Goal: Task Accomplishment & Management: Complete application form

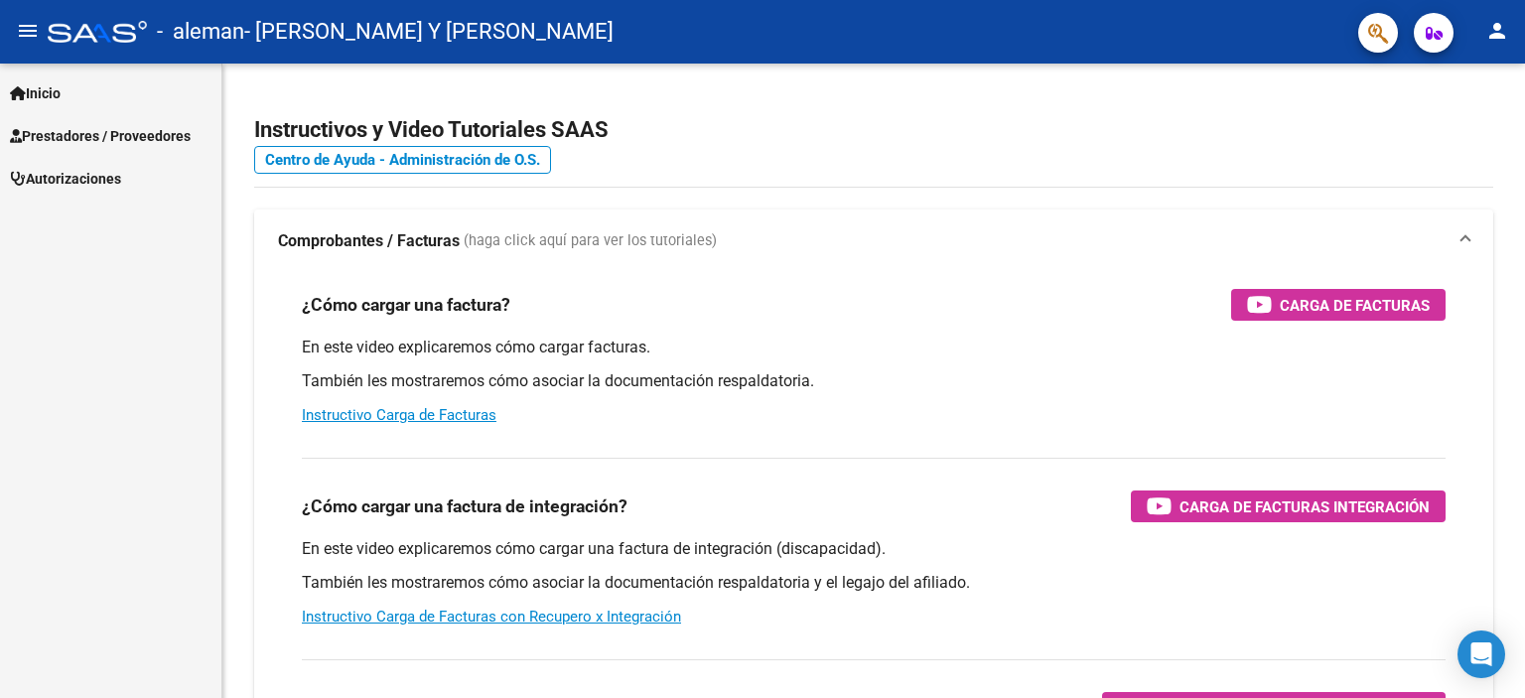
click at [42, 92] on span "Inicio" at bounding box center [35, 93] width 51 height 22
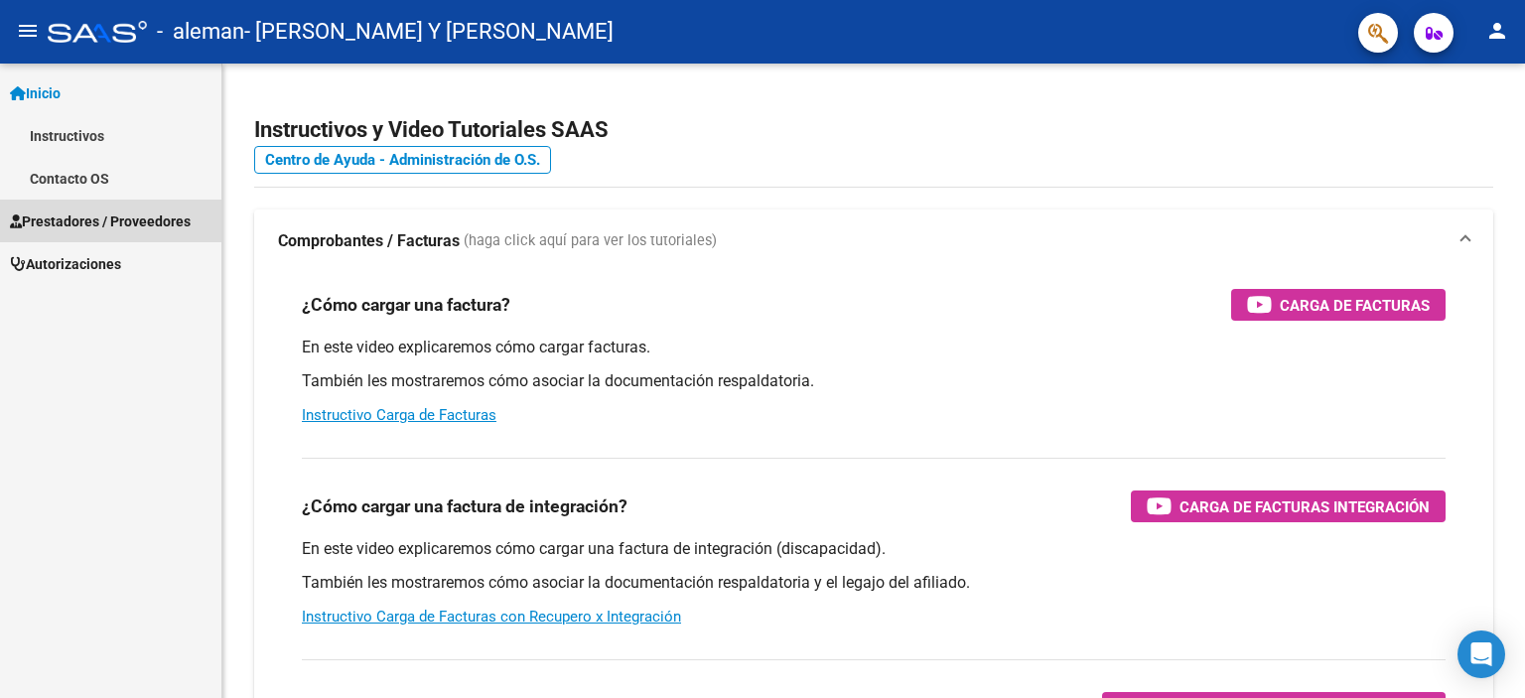
click at [39, 217] on span "Prestadores / Proveedores" at bounding box center [100, 222] width 181 height 22
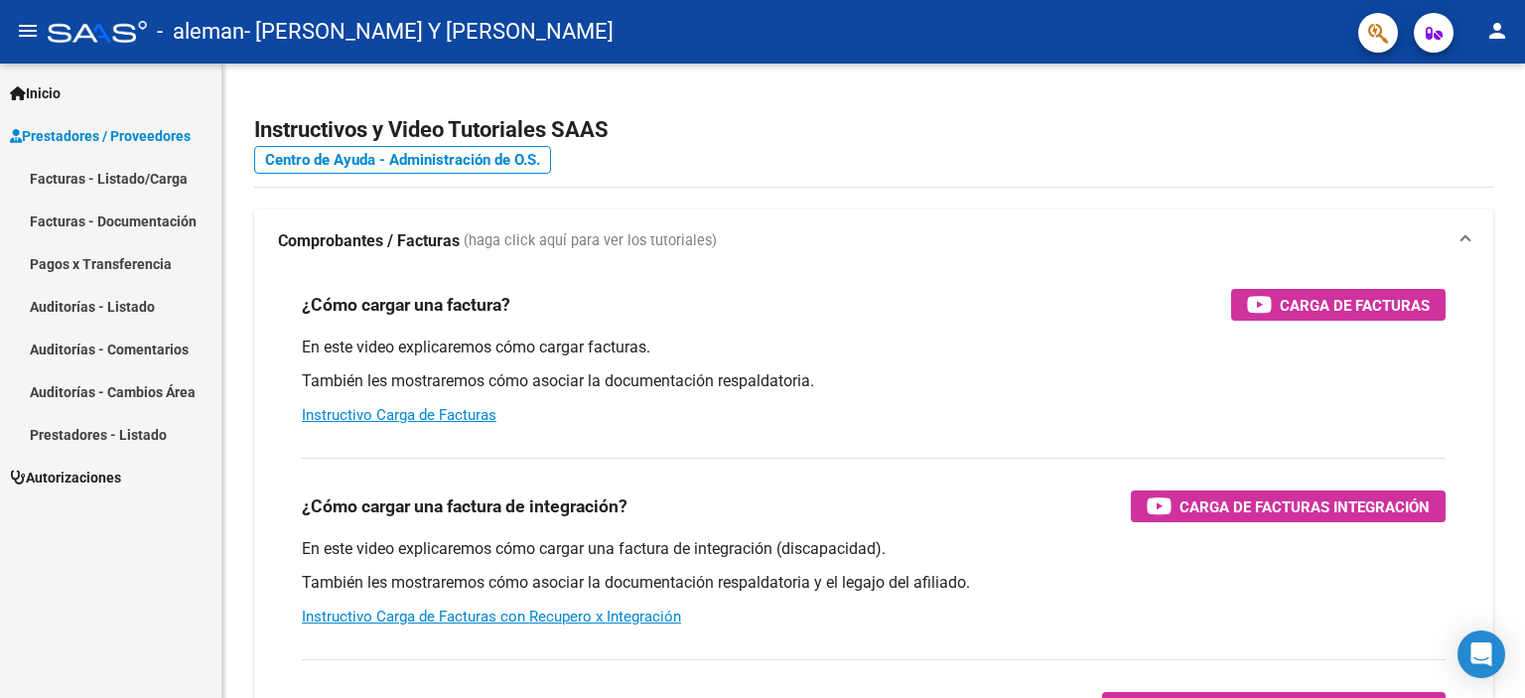
click at [45, 175] on link "Facturas - Listado/Carga" at bounding box center [110, 178] width 221 height 43
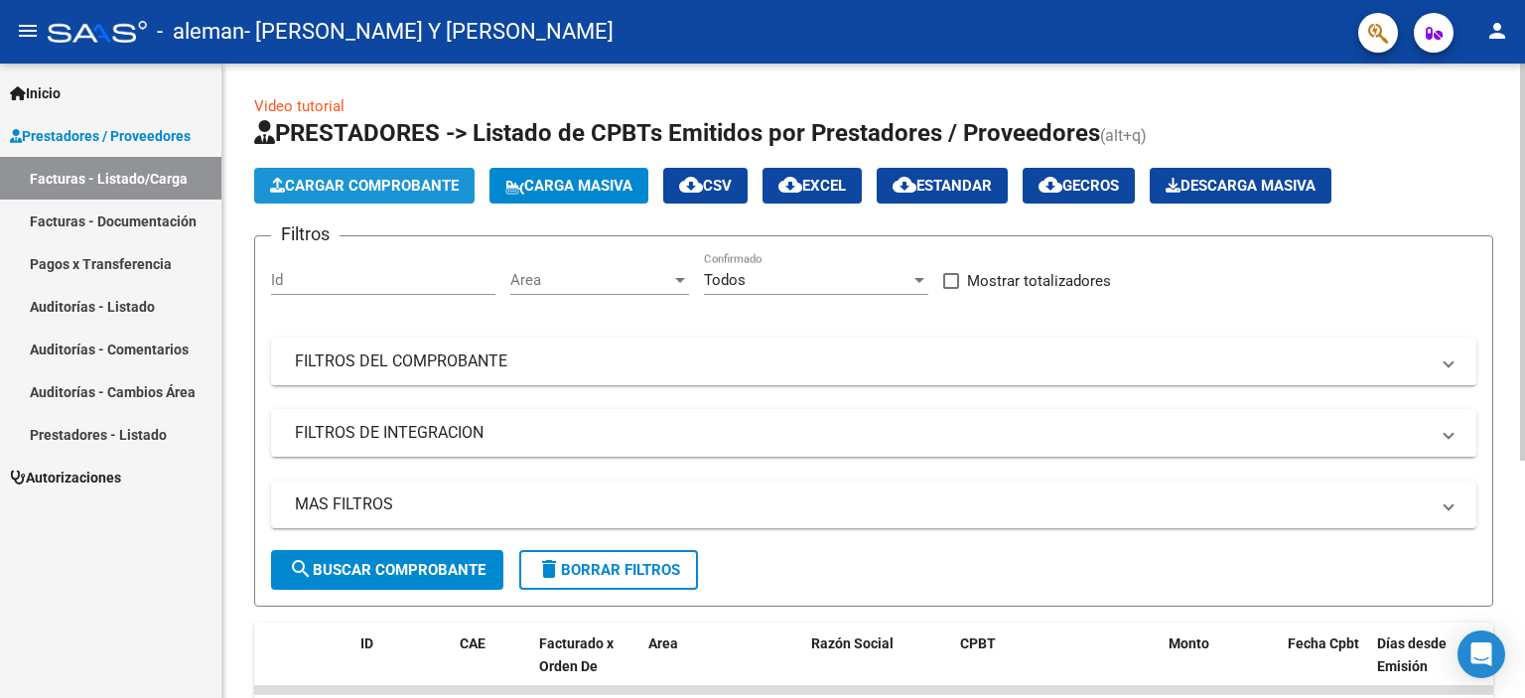
click at [407, 182] on span "Cargar Comprobante" at bounding box center [364, 186] width 189 height 18
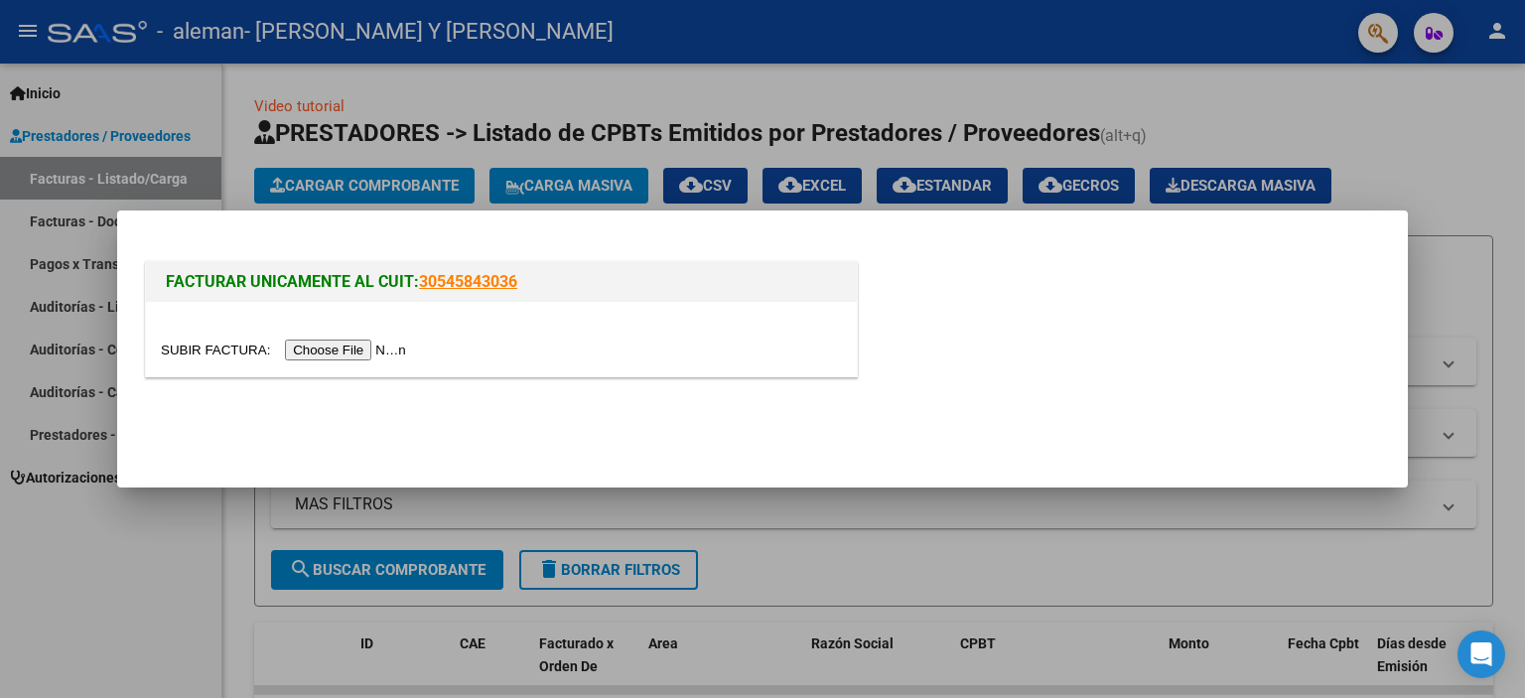
click at [321, 352] on input "file" at bounding box center [286, 350] width 251 height 21
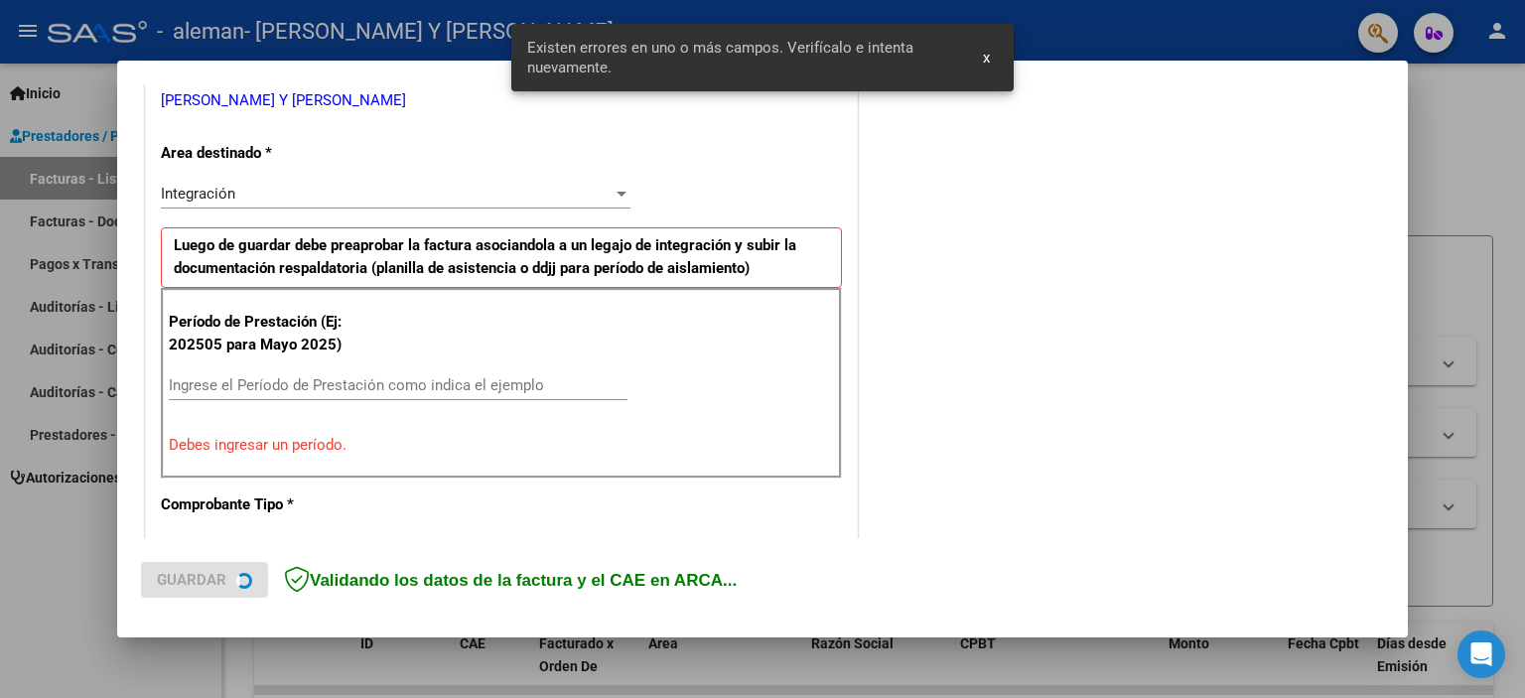
scroll to position [423, 0]
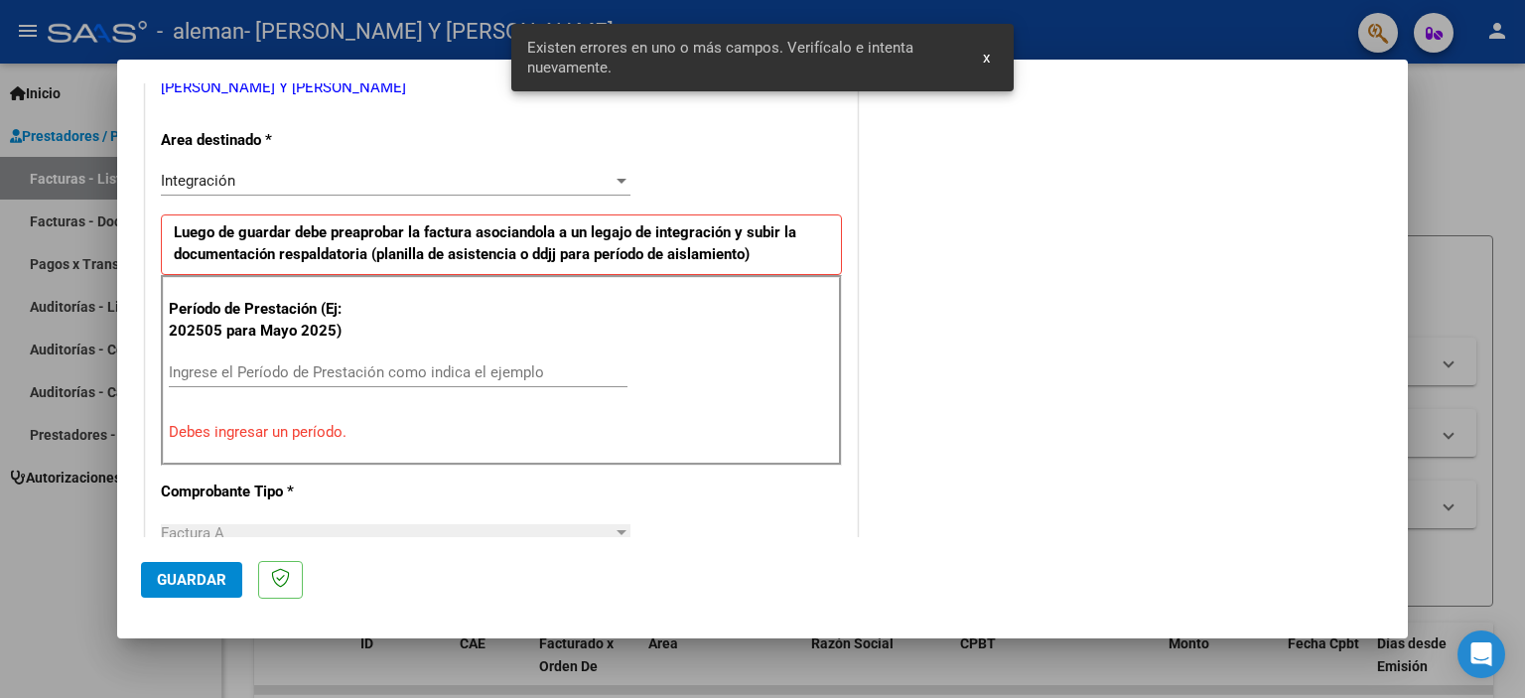
click at [357, 371] on input "Ingrese el Período de Prestación como indica el ejemplo" at bounding box center [398, 372] width 459 height 18
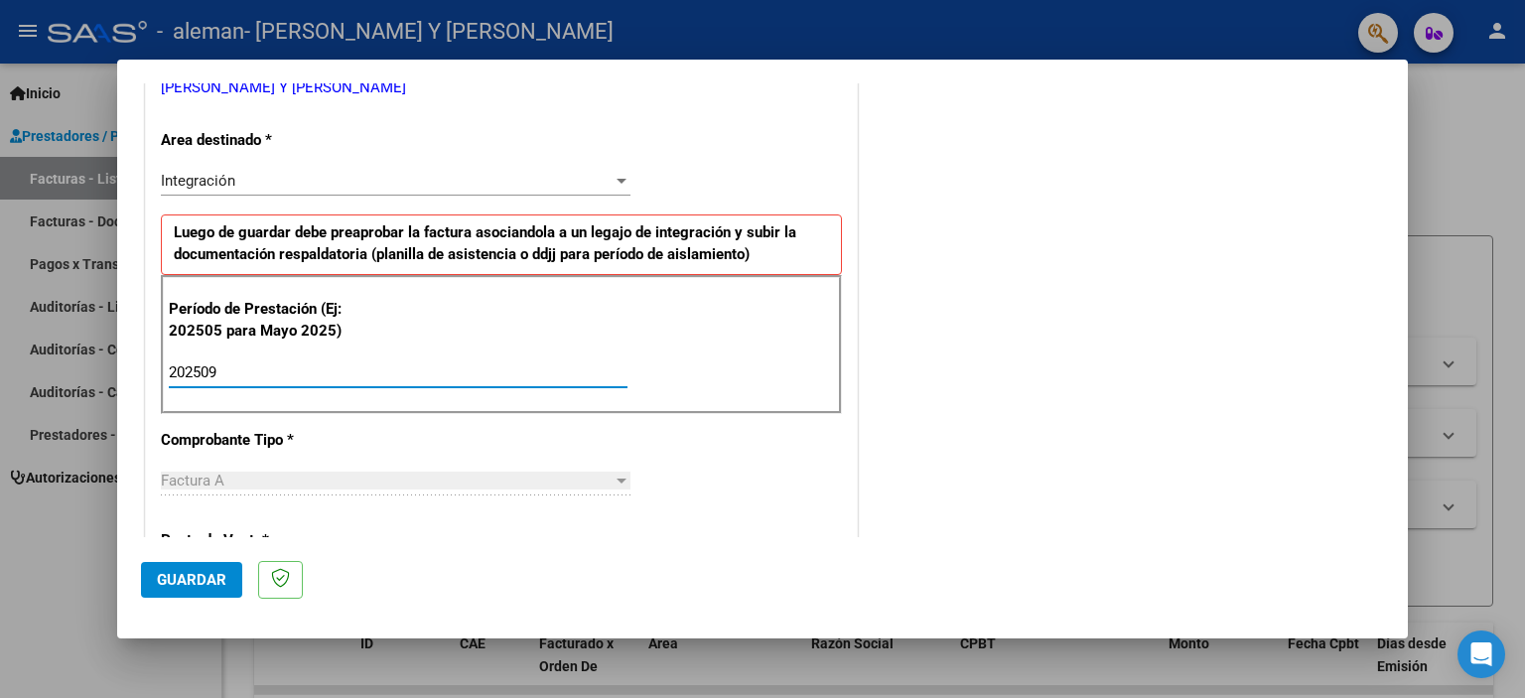
type input "202509"
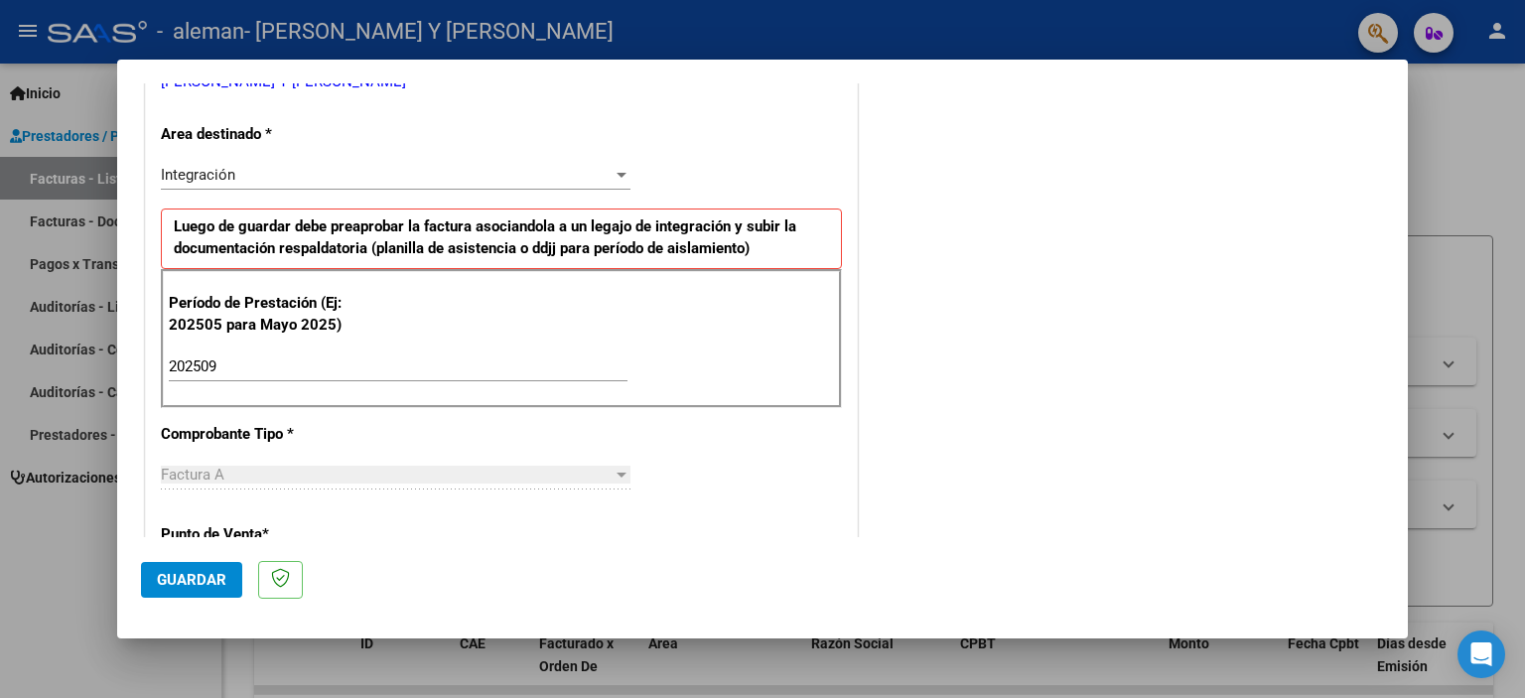
scroll to position [596, 0]
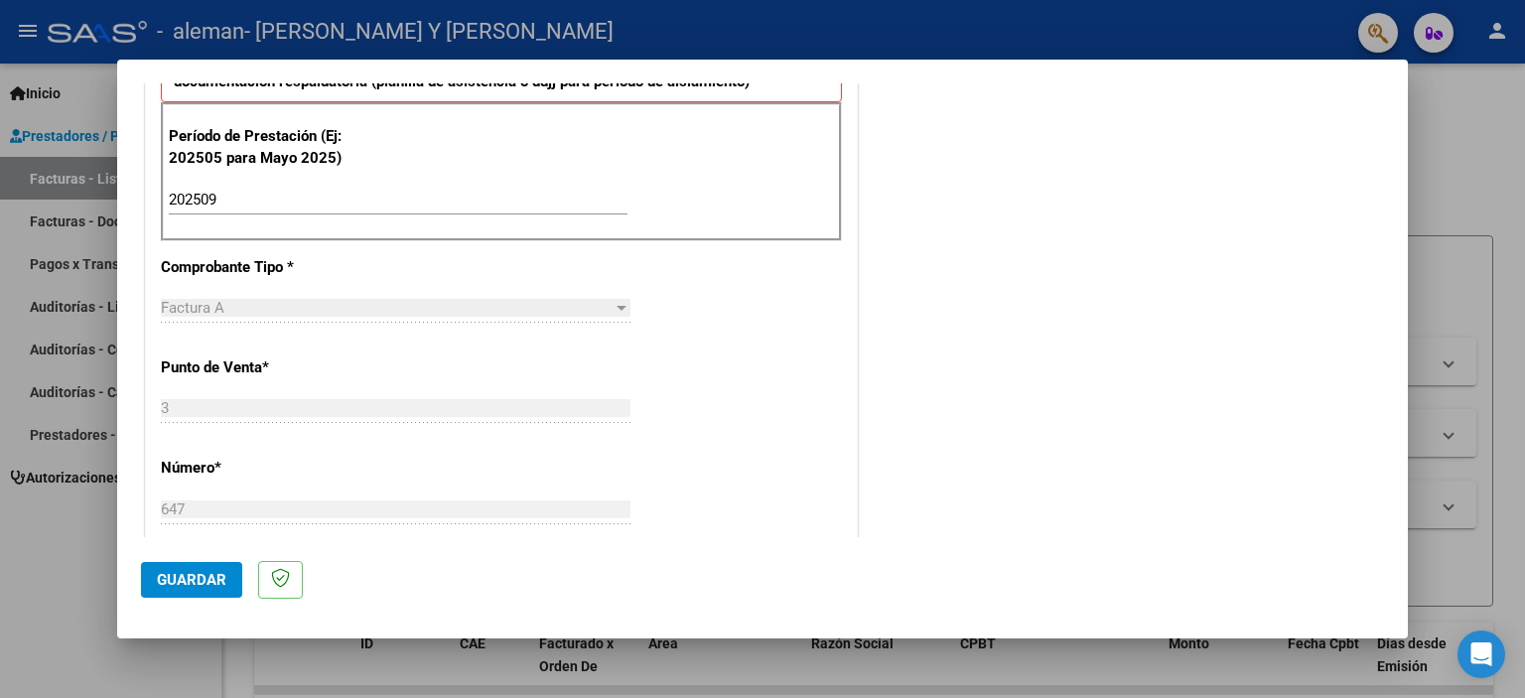
click at [182, 589] on button "Guardar" at bounding box center [191, 580] width 101 height 36
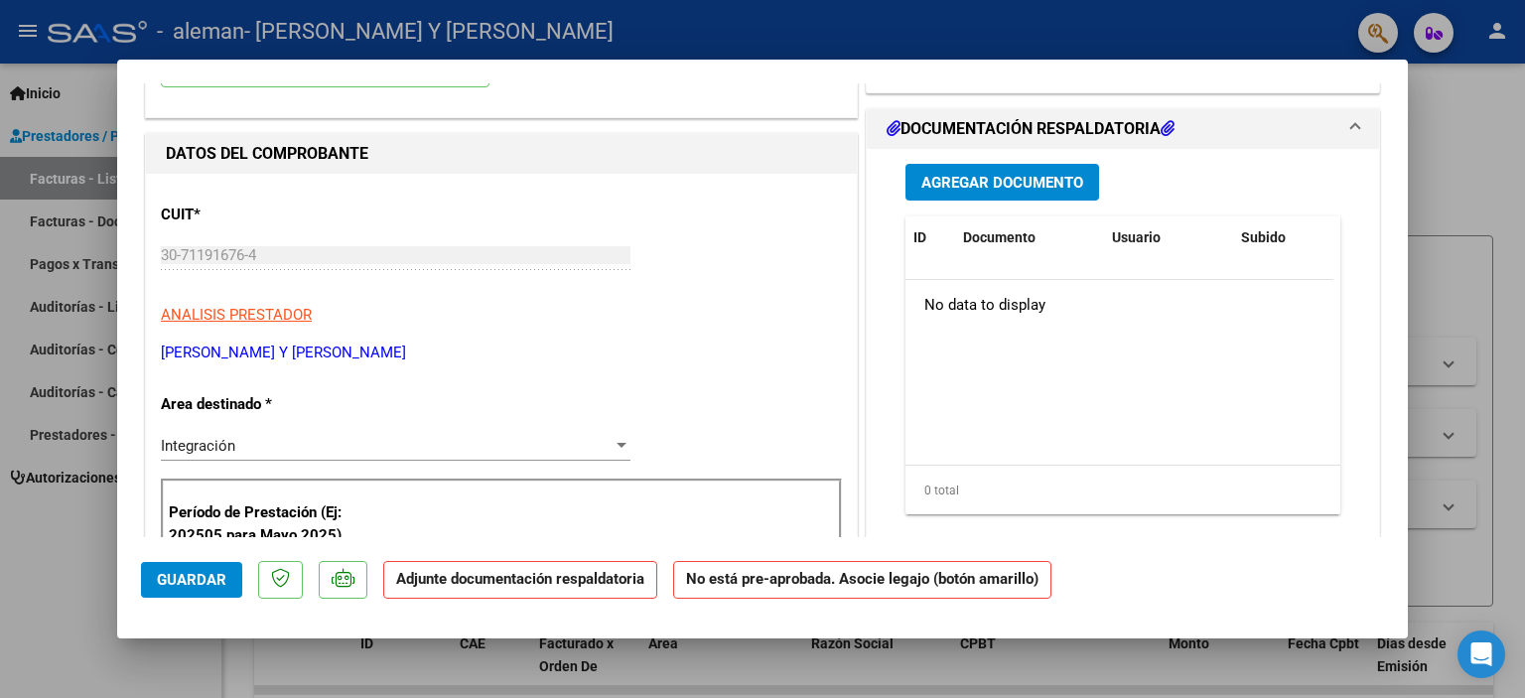
scroll to position [199, 0]
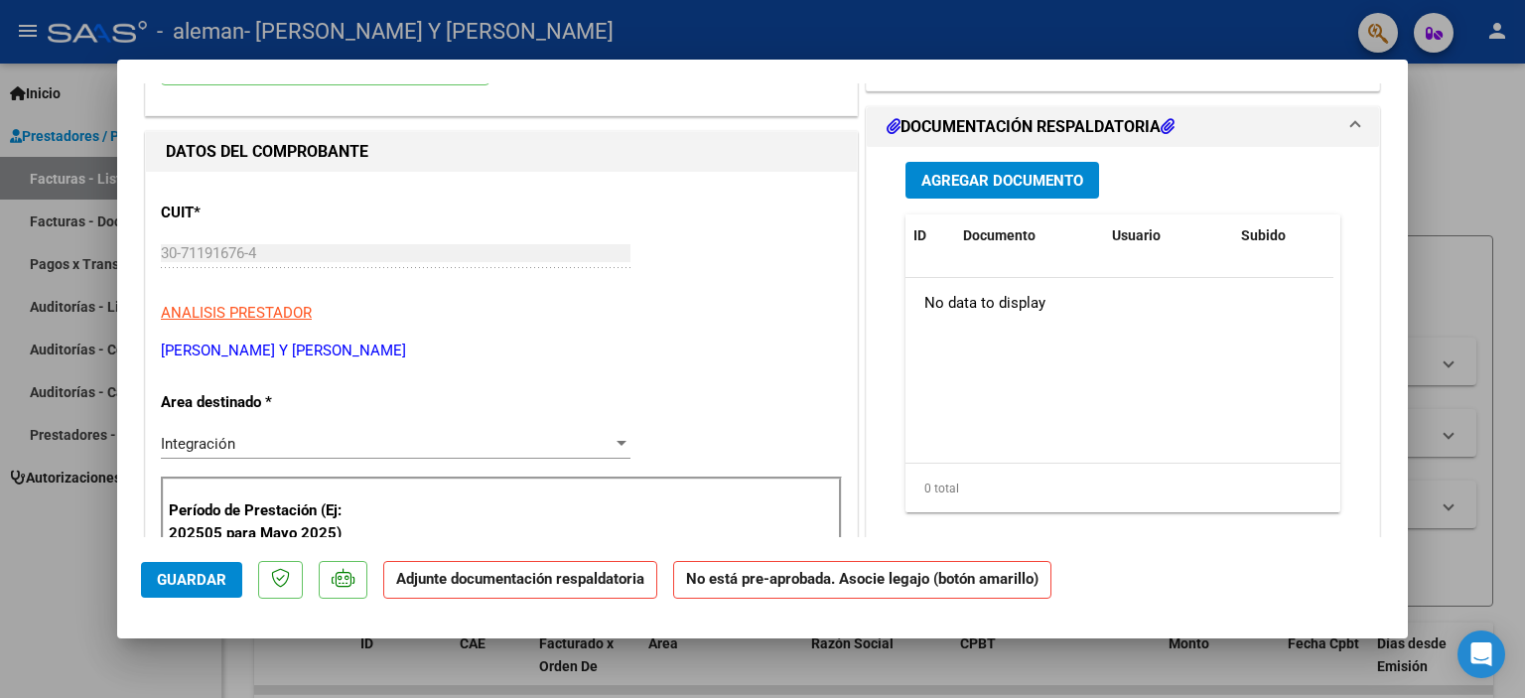
click at [1020, 179] on span "Agregar Documento" at bounding box center [1003, 181] width 162 height 18
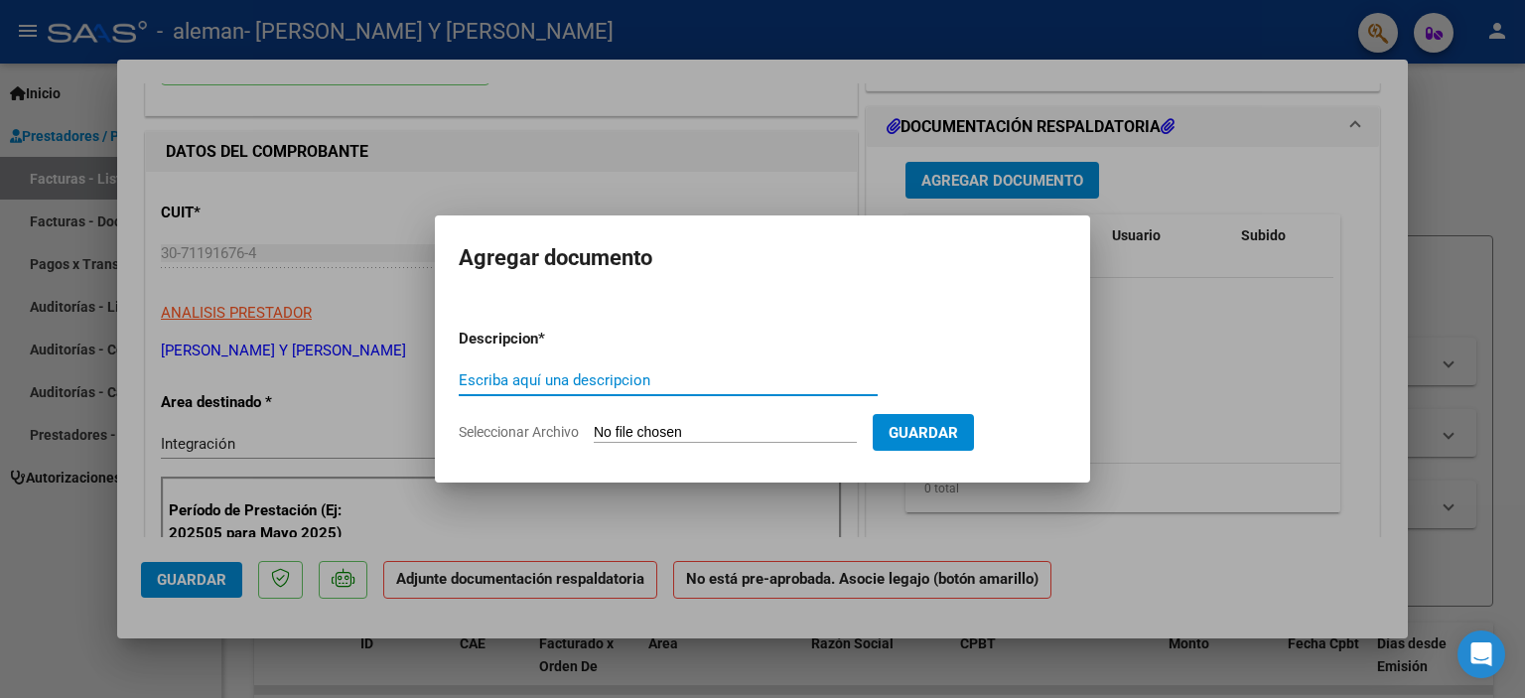
click at [737, 404] on div "Escriba aquí una descripcion" at bounding box center [668, 389] width 419 height 49
click at [709, 427] on input "Seleccionar Archivo" at bounding box center [725, 433] width 263 height 19
type input "C:\fakepath\PLANILLA DE ASISTENCIA DE PRESTACIONES SEPTIEMBRE - FIRMADA.pdf"
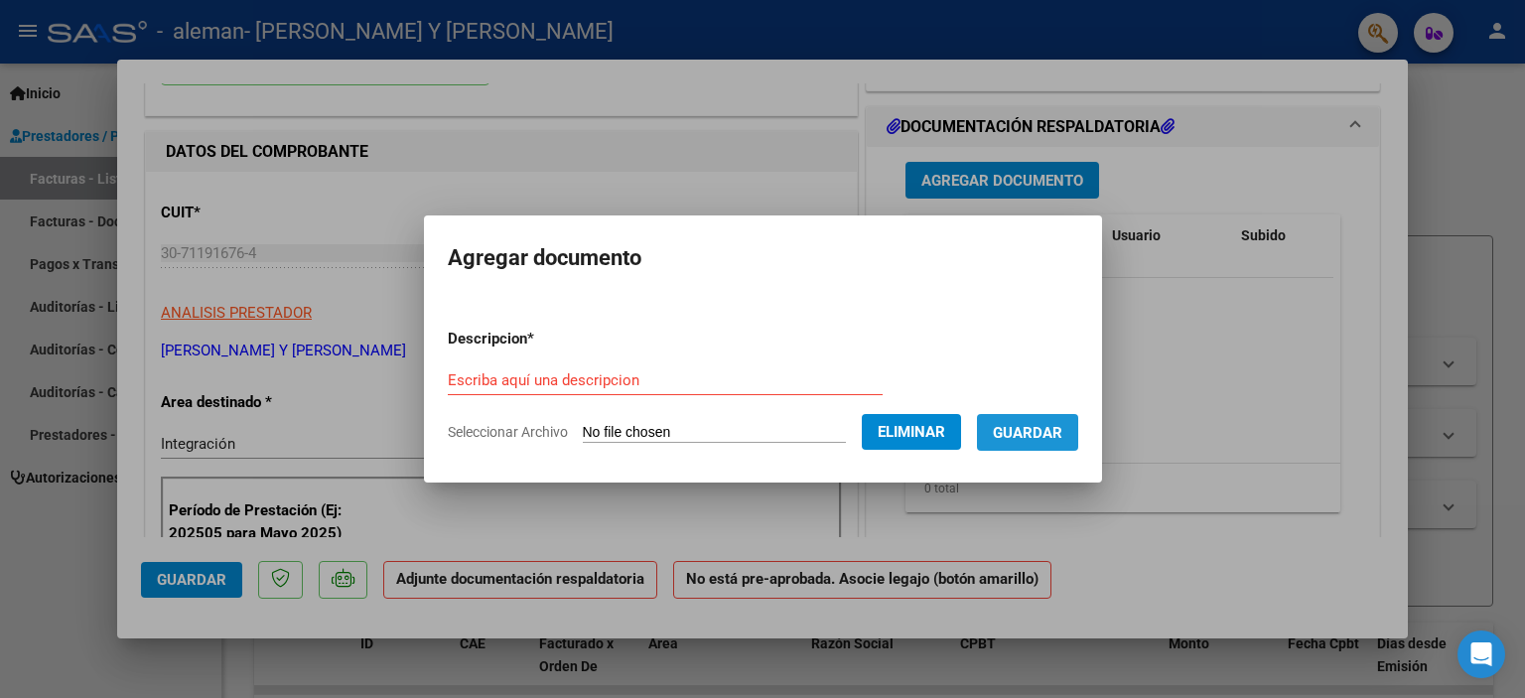
click at [1059, 436] on span "Guardar" at bounding box center [1028, 433] width 70 height 18
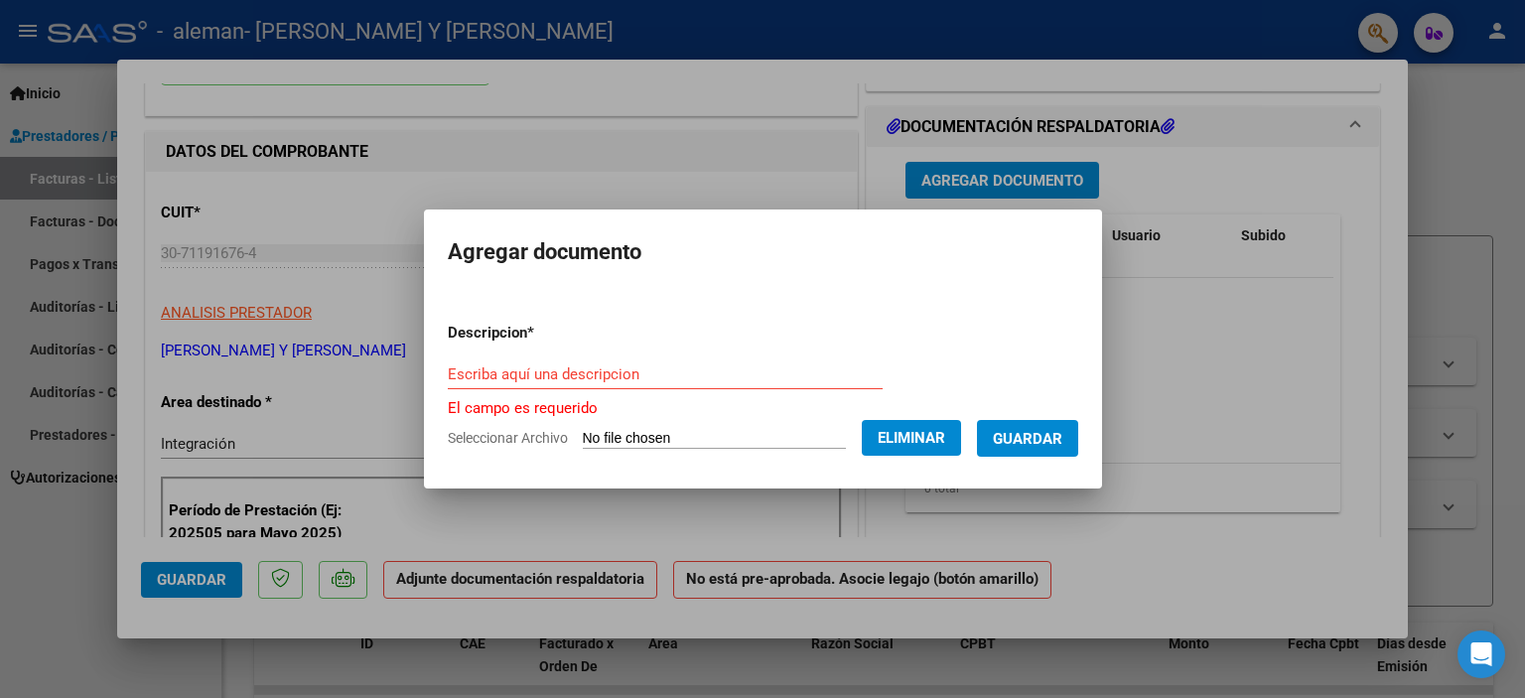
click at [1047, 433] on span "Guardar" at bounding box center [1028, 439] width 70 height 18
drag, startPoint x: 945, startPoint y: 342, endPoint x: 634, endPoint y: 383, distance: 314.6
click at [942, 341] on form "Descripcion * Escriba aquí una descripcion El campo es requerido Seleccionar Ar…" at bounding box center [763, 386] width 631 height 158
click at [582, 352] on form "Descripcion * Escriba aquí una descripcion El campo es requerido Seleccionar Ar…" at bounding box center [763, 386] width 631 height 158
drag, startPoint x: 544, startPoint y: 366, endPoint x: 534, endPoint y: 362, distance: 11.1
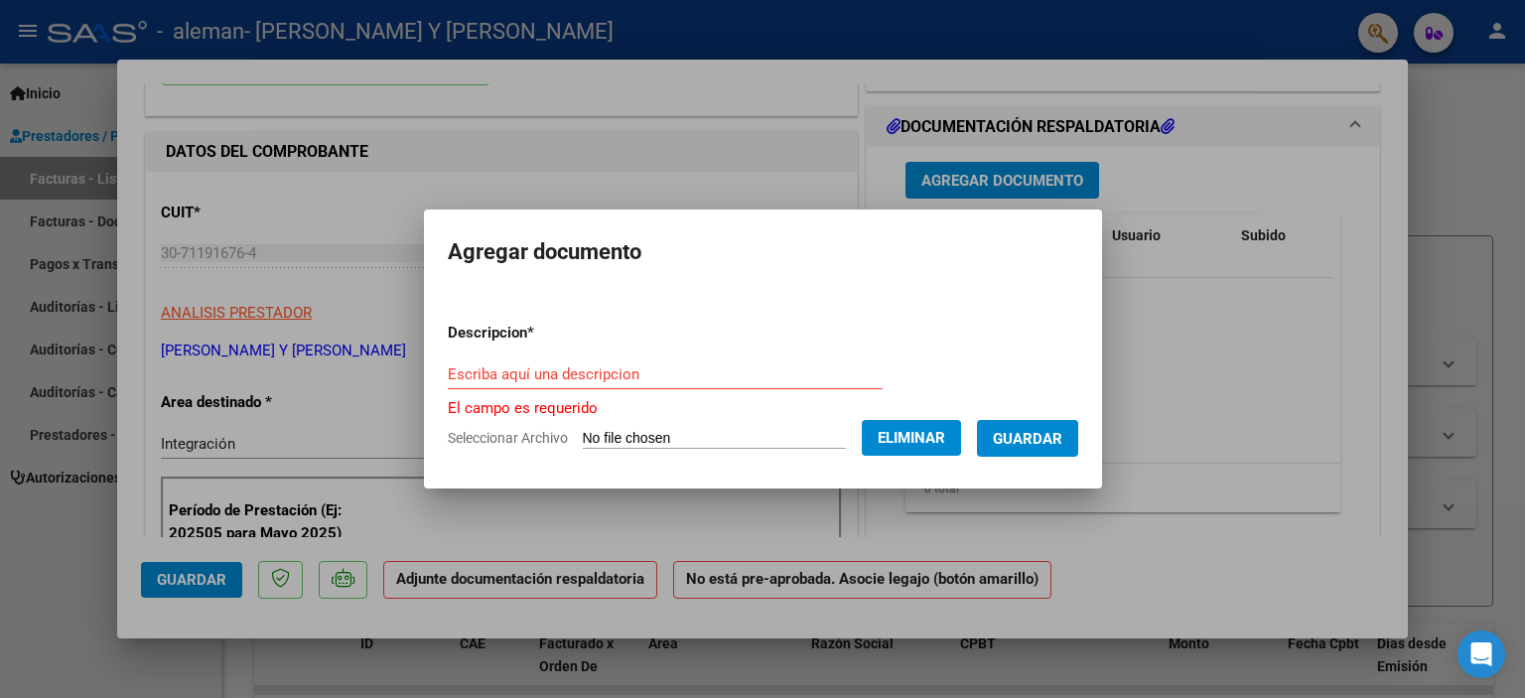
click at [543, 366] on input "Escriba aquí una descripcion" at bounding box center [665, 374] width 435 height 18
click at [522, 365] on input "Escriba aquí una descripcion" at bounding box center [665, 374] width 435 height 18
drag, startPoint x: 570, startPoint y: 327, endPoint x: 567, endPoint y: 305, distance: 22.1
click at [570, 323] on p "Descripcion *" at bounding box center [543, 333] width 190 height 23
click at [546, 371] on input "Escriba aquí una descripcion" at bounding box center [665, 374] width 435 height 18
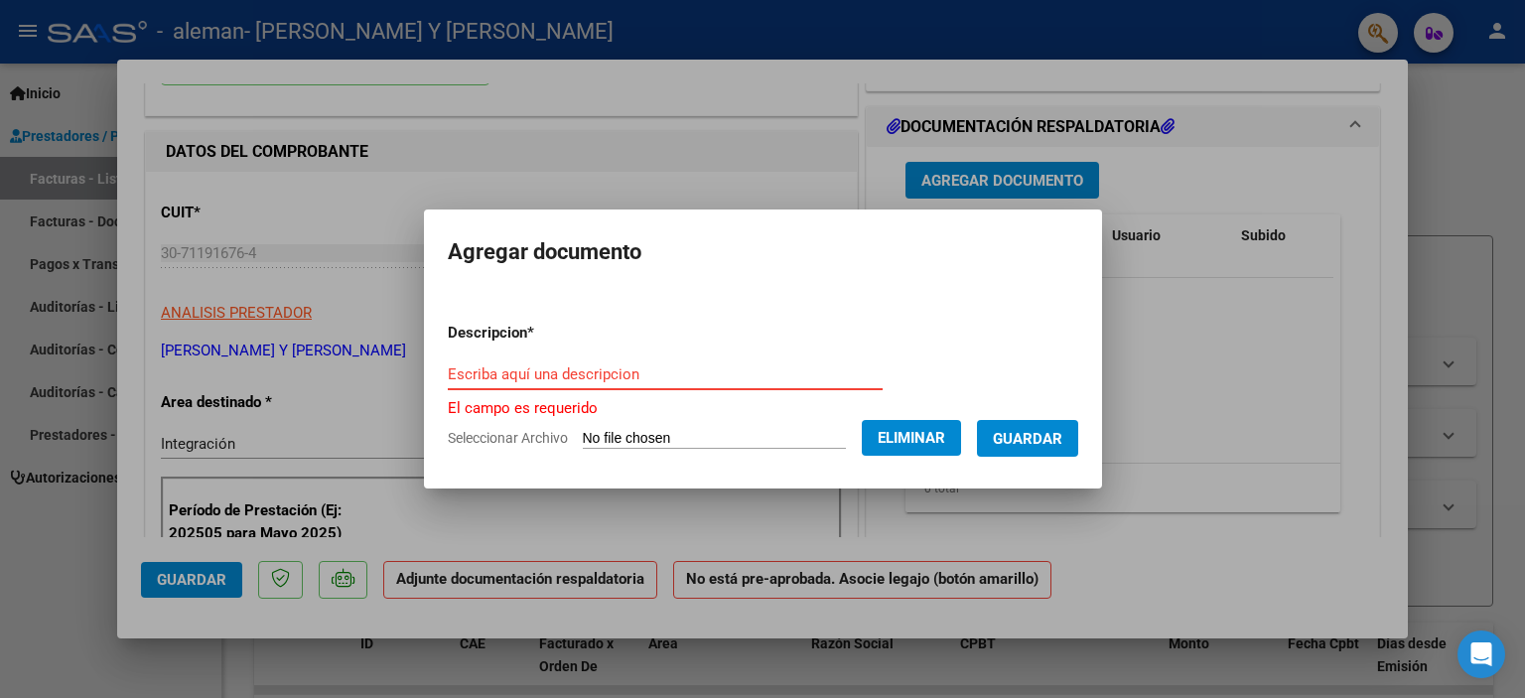
click at [519, 377] on input "Escriba aquí una descripcion" at bounding box center [665, 374] width 435 height 18
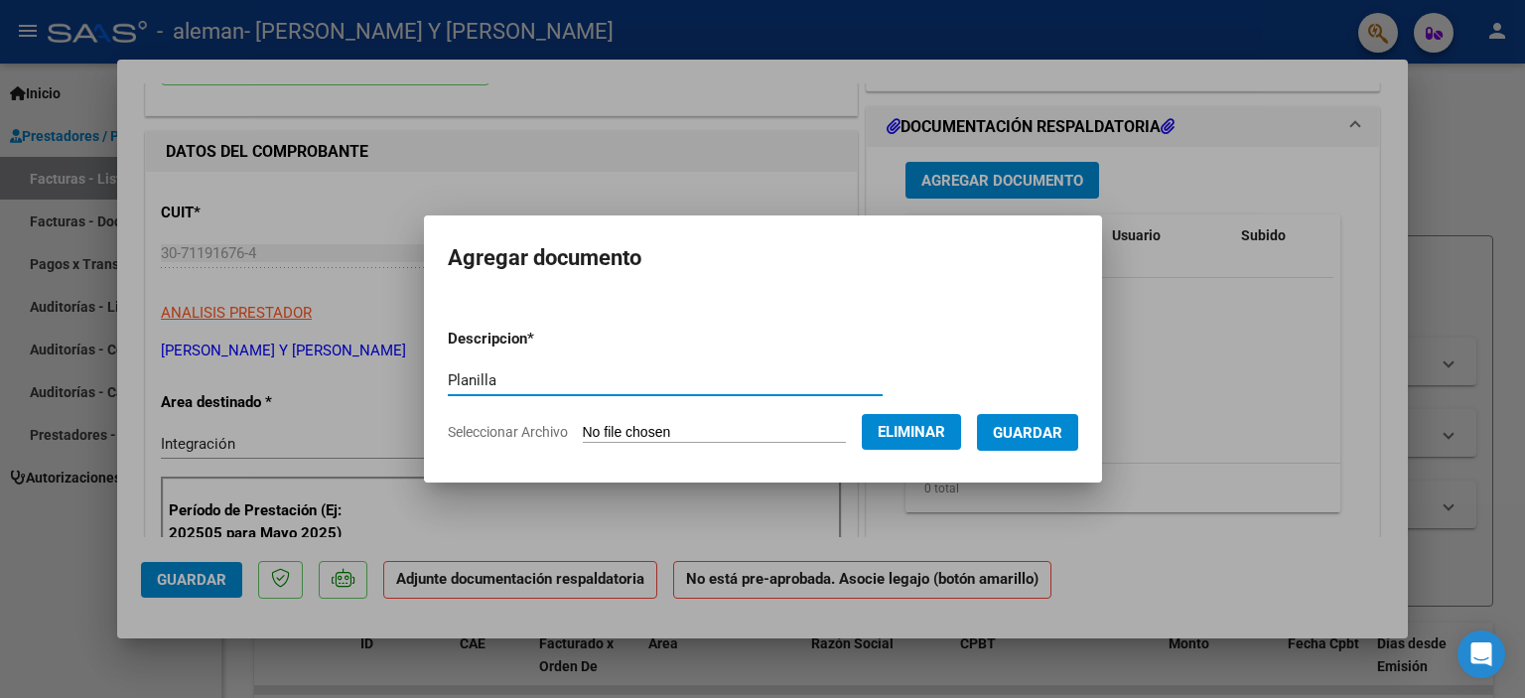
type input "Planilla"
click at [1055, 436] on span "Guardar" at bounding box center [1028, 433] width 70 height 18
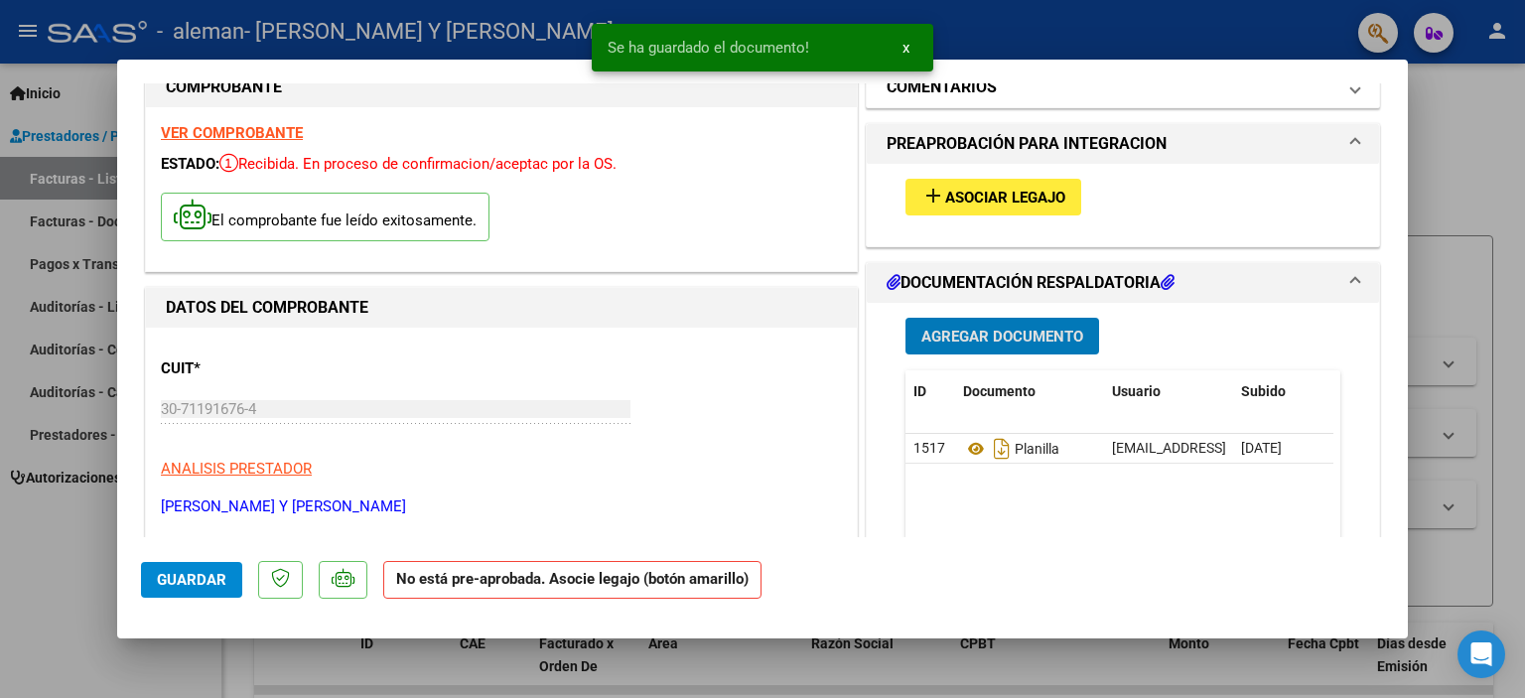
scroll to position [0, 0]
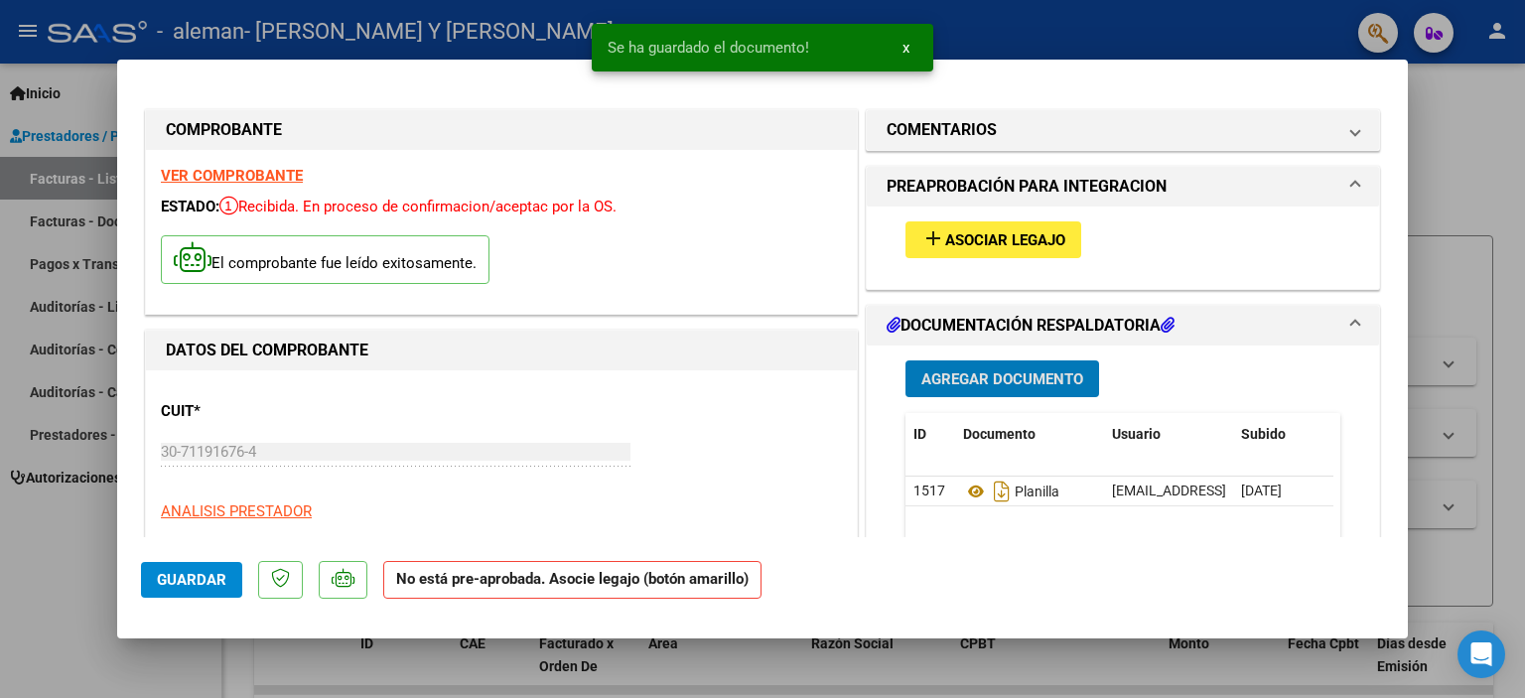
click at [1001, 236] on span "Asociar Legajo" at bounding box center [1005, 240] width 120 height 18
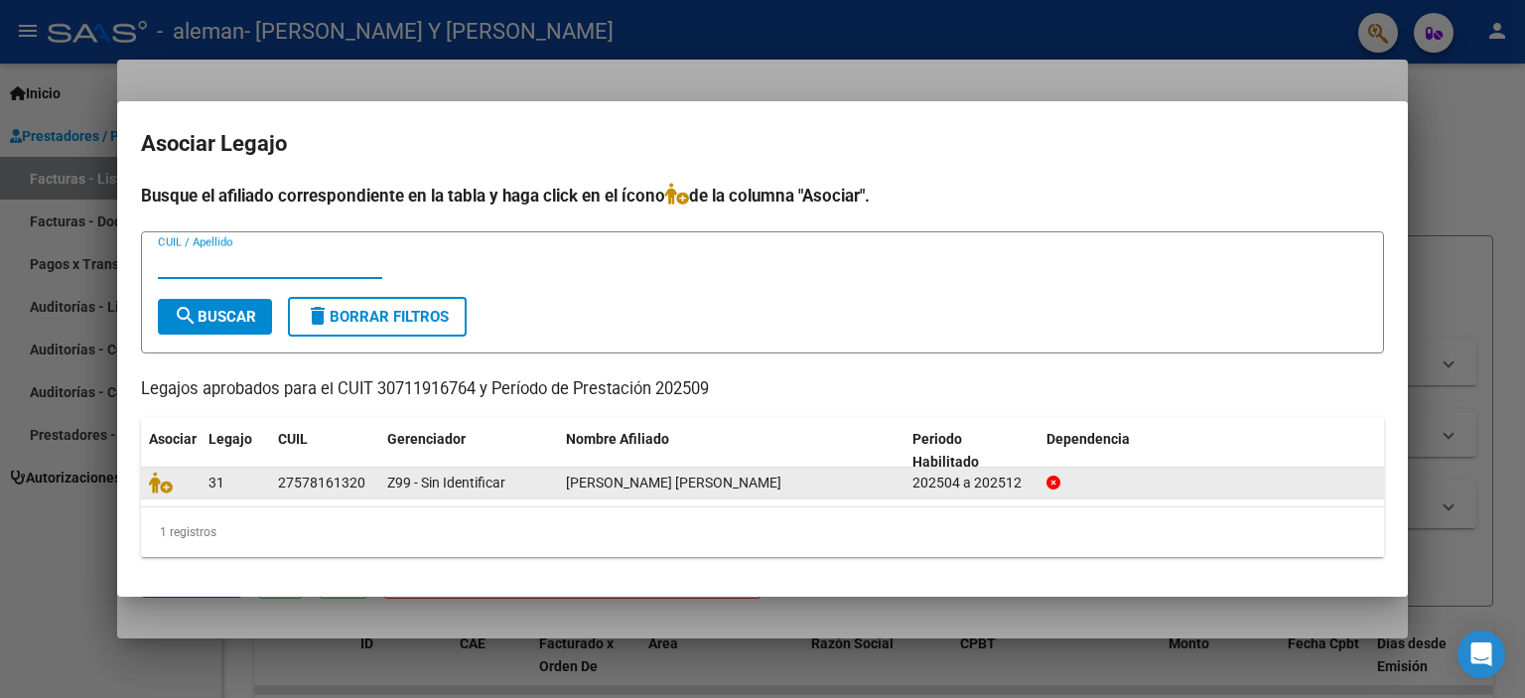
click at [224, 485] on div "31" at bounding box center [236, 483] width 54 height 23
click at [510, 488] on div "Z99 - Sin Identificar" at bounding box center [468, 483] width 163 height 23
click at [507, 485] on div "Z99 - Sin Identificar" at bounding box center [468, 483] width 163 height 23
click at [285, 495] on datatable-body-cell "27578161320" at bounding box center [324, 483] width 109 height 31
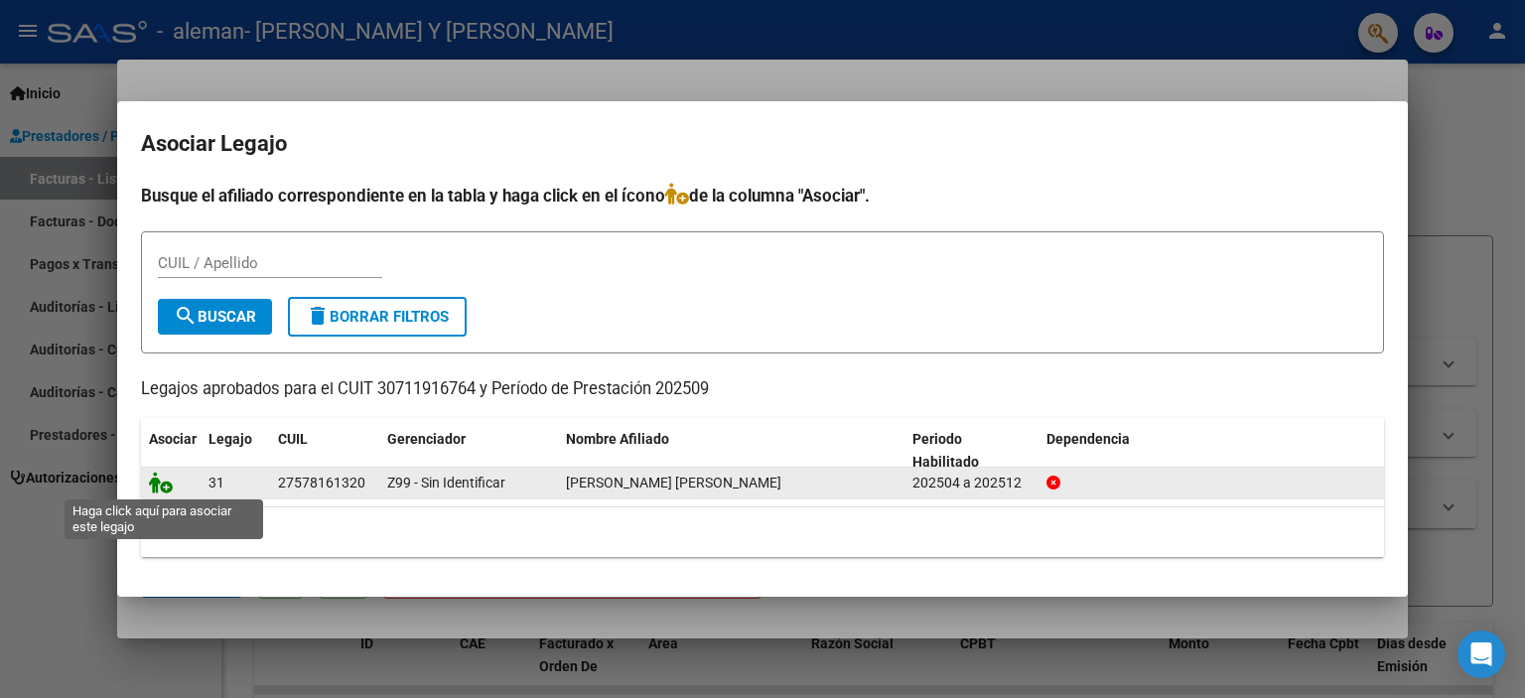
click at [166, 490] on icon at bounding box center [161, 483] width 24 height 22
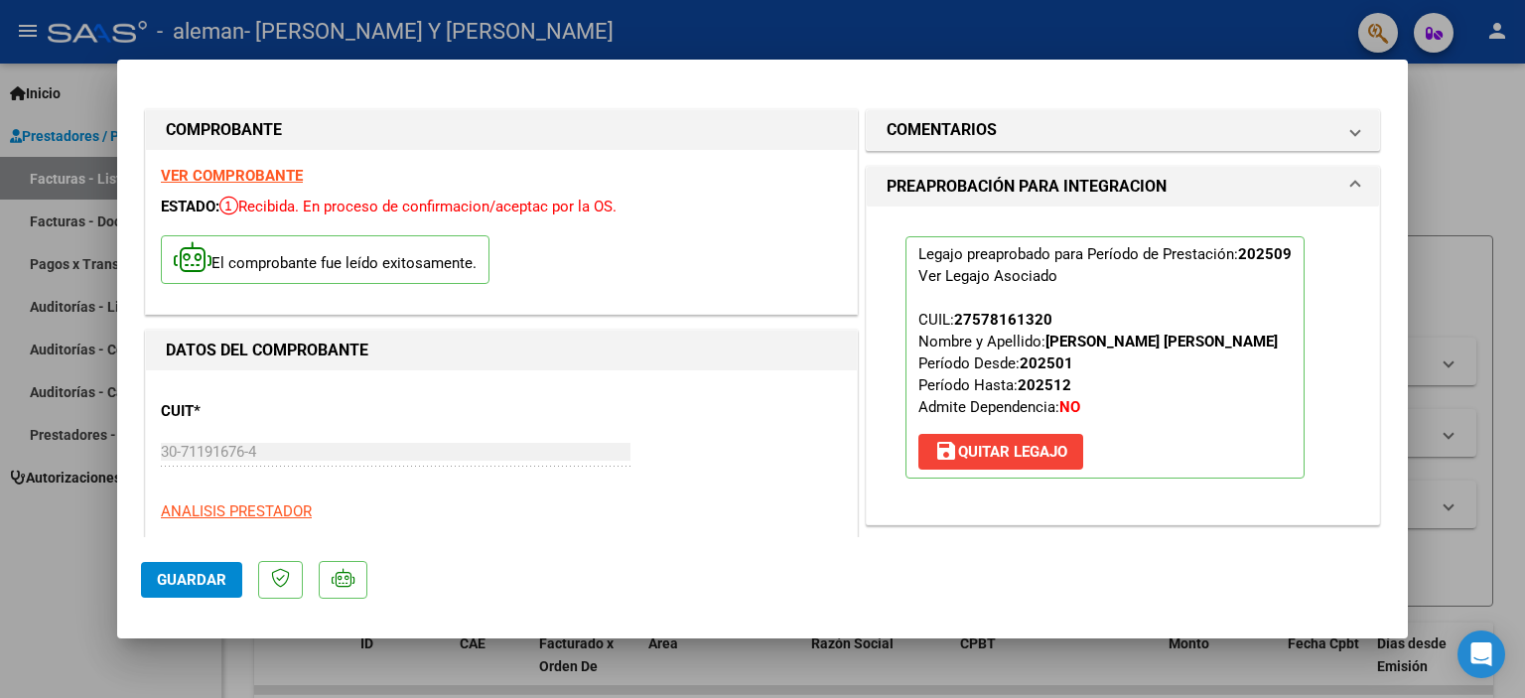
scroll to position [99, 0]
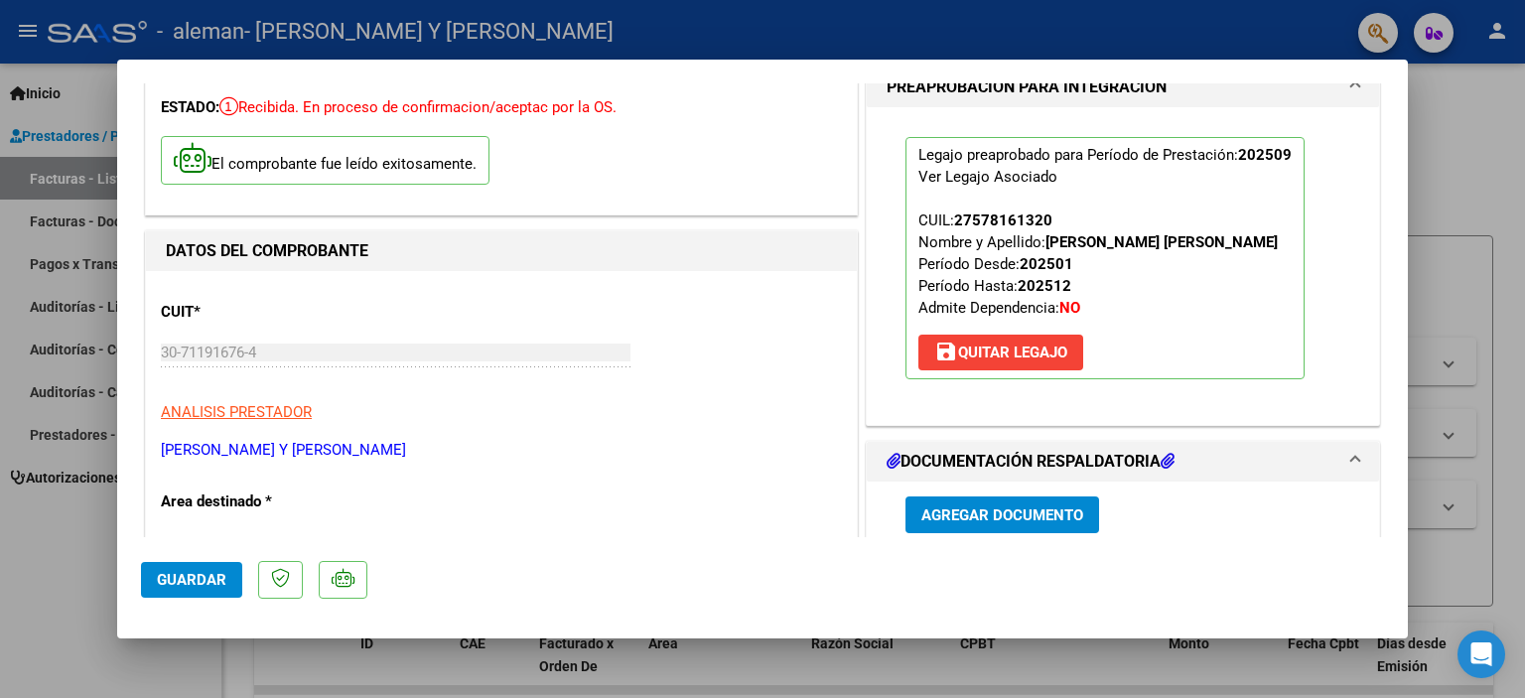
click at [206, 572] on span "Guardar" at bounding box center [192, 580] width 70 height 18
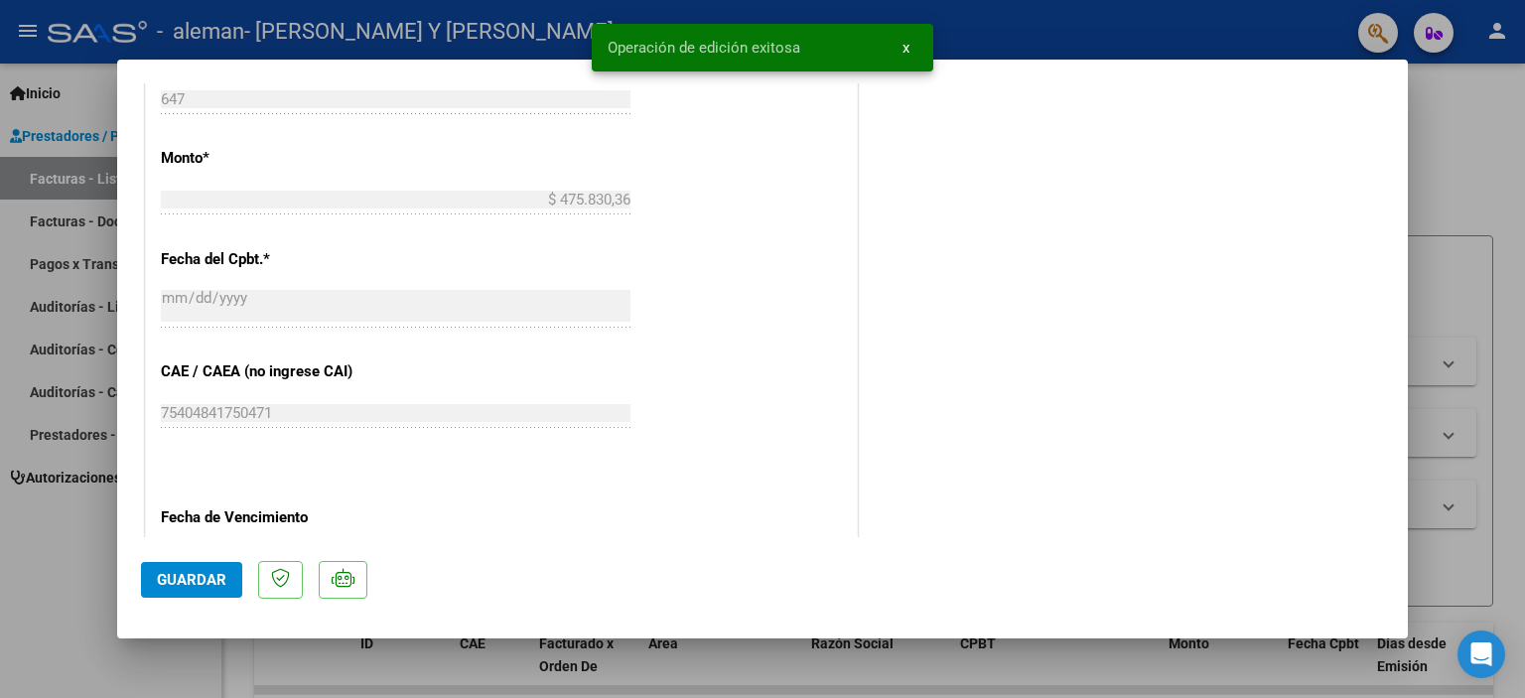
scroll to position [1318, 0]
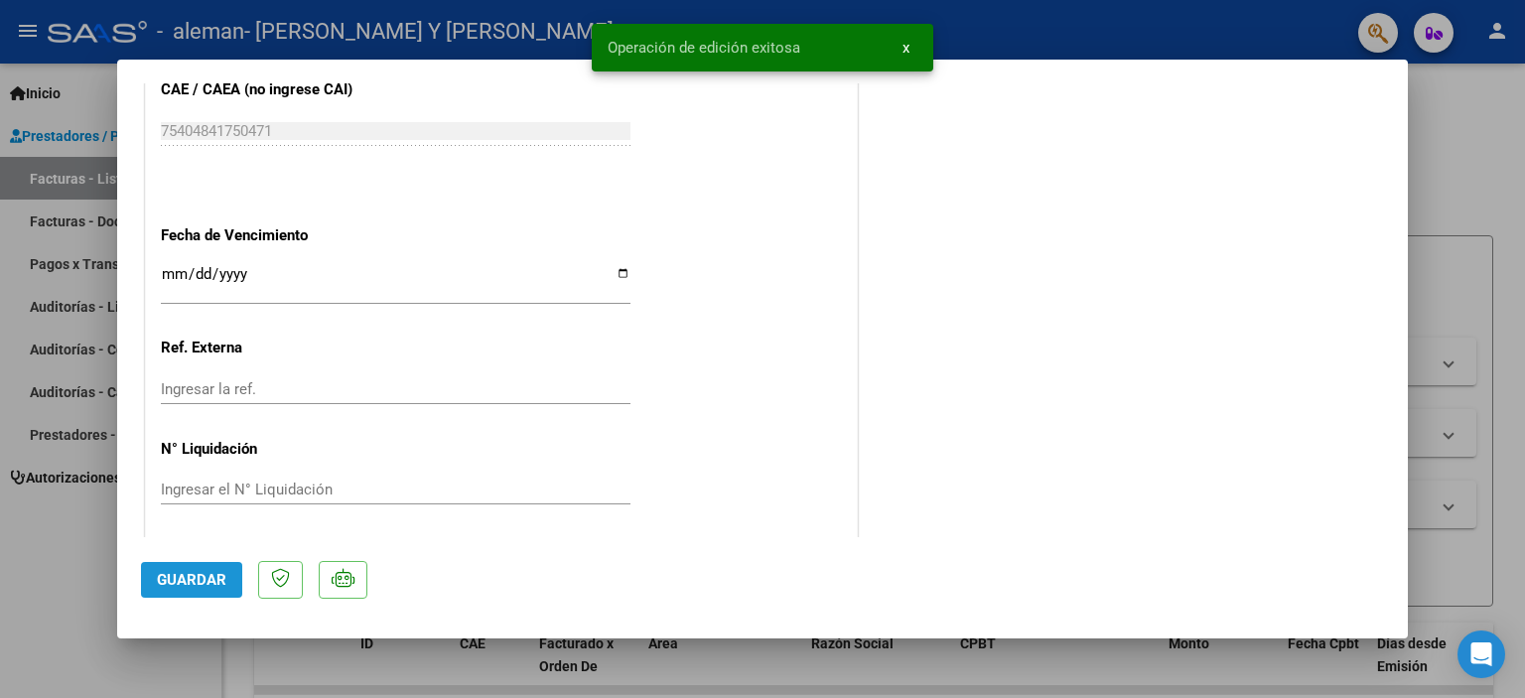
click at [186, 587] on span "Guardar" at bounding box center [192, 580] width 70 height 18
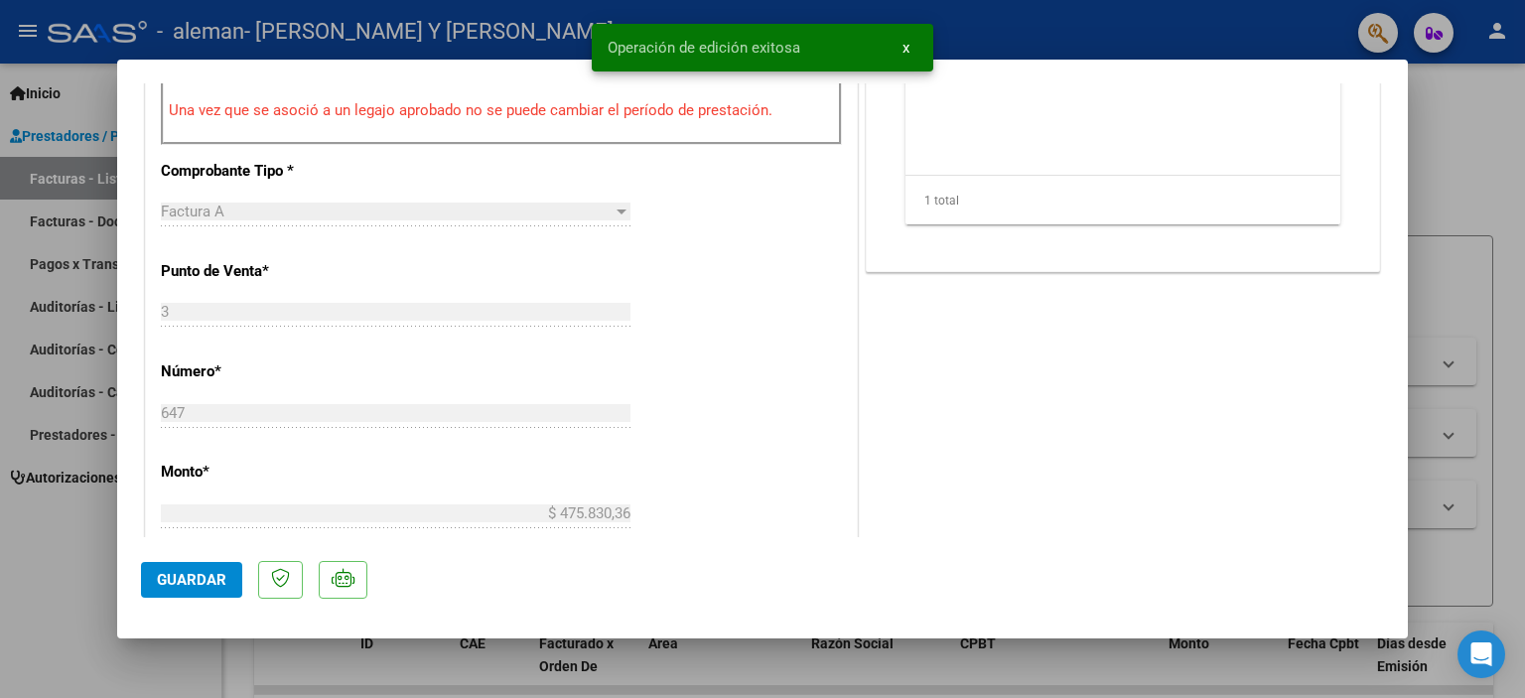
click at [1494, 172] on div at bounding box center [762, 349] width 1525 height 698
type input "$ 0,00"
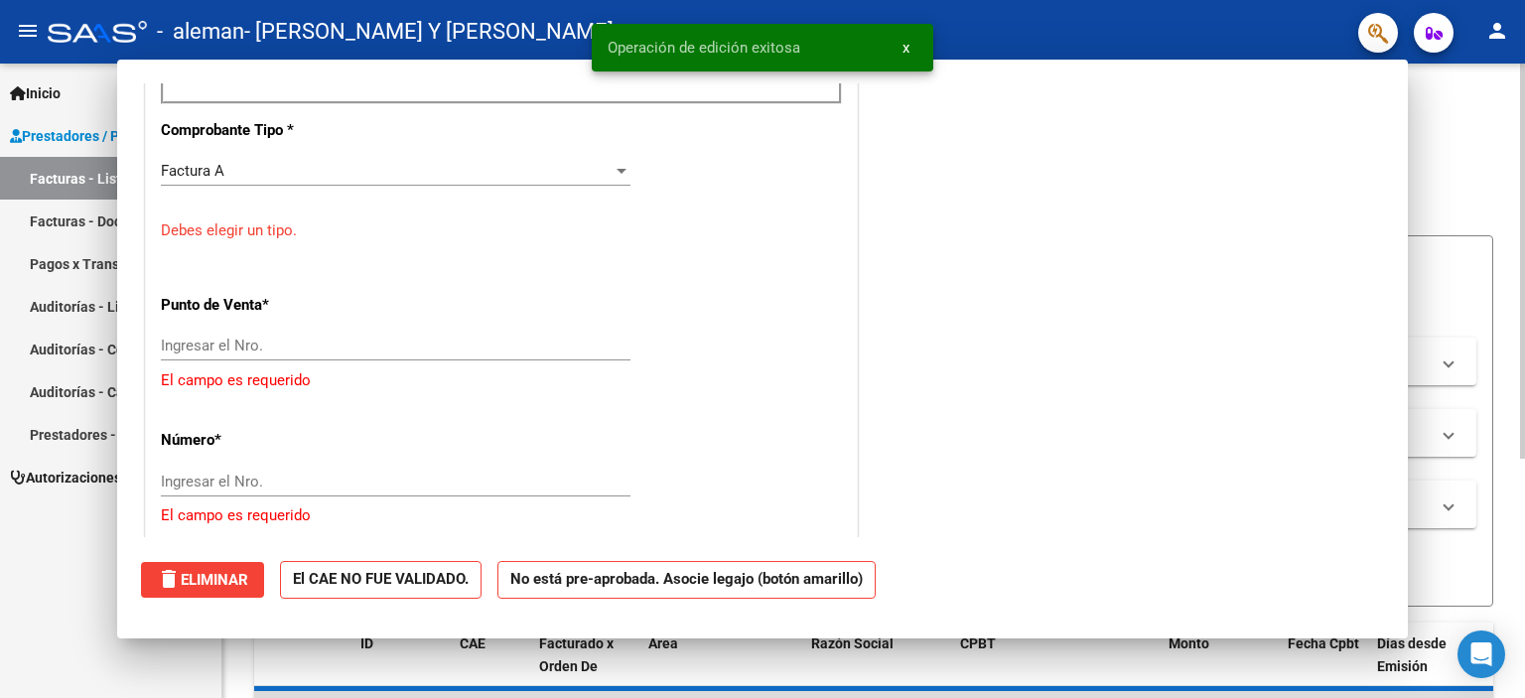
scroll to position [719, 0]
